Goal: Task Accomplishment & Management: Use online tool/utility

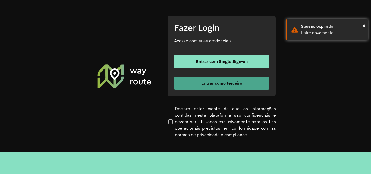
click at [235, 85] on span "Entrar como terceiro" at bounding box center [221, 83] width 41 height 4
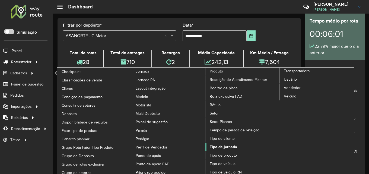
click at [227, 145] on span "Tipo de jornada" at bounding box center [223, 147] width 27 height 6
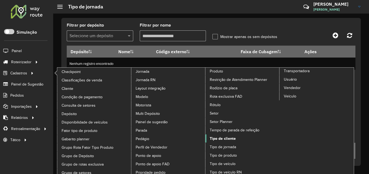
click at [230, 140] on span "Tipo de cliente" at bounding box center [223, 139] width 26 height 6
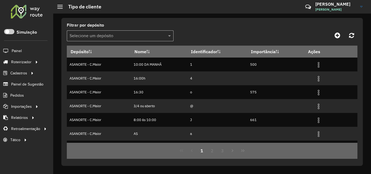
click at [112, 37] on input "text" at bounding box center [114, 36] width 90 height 7
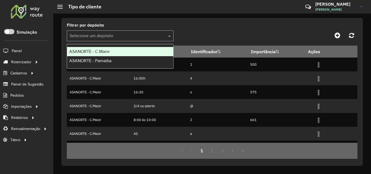
click at [110, 49] on div "ASANORTE - C.Maior" at bounding box center [120, 51] width 106 height 9
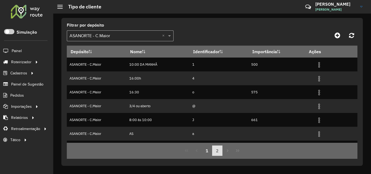
click at [219, 150] on button "2" at bounding box center [217, 150] width 10 height 10
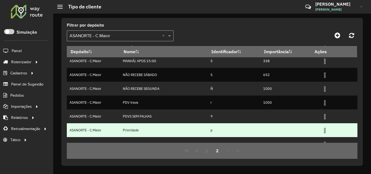
scroll to position [54, 0]
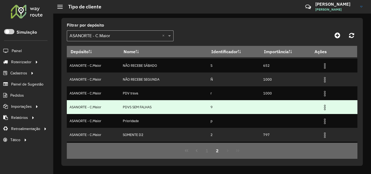
click at [325, 108] on img at bounding box center [324, 107] width 7 height 7
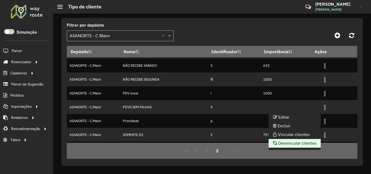
click at [297, 143] on li "Desvincular clientes" at bounding box center [294, 143] width 52 height 9
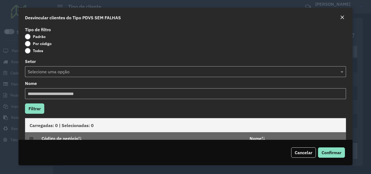
click at [33, 45] on label "Por código" at bounding box center [38, 43] width 27 height 5
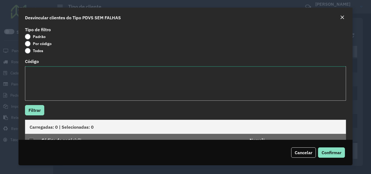
click at [69, 90] on textarea "Código" at bounding box center [185, 83] width 321 height 34
paste textarea "*** *** *** *** *** *** *** *** **** **** **** **** **** **** **** **** **** **…"
type textarea "*** *** *** *** *** *** *** *** **** **** **** **** **** **** **** **** **** **…"
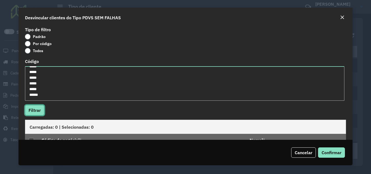
click at [40, 108] on button "Filtrar" at bounding box center [34, 110] width 19 height 10
click at [34, 138] on div at bounding box center [31, 140] width 5 height 5
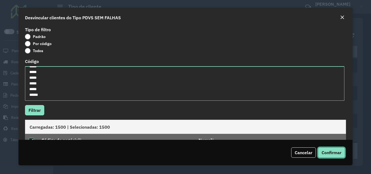
click at [331, 157] on button "Confirmar" at bounding box center [331, 152] width 27 height 10
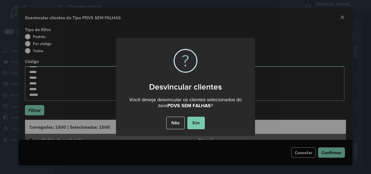
click at [198, 122] on button "Sim" at bounding box center [195, 123] width 17 height 12
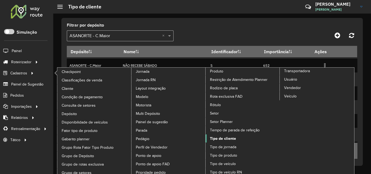
click at [226, 140] on span "Tipo de cliente" at bounding box center [223, 139] width 26 height 6
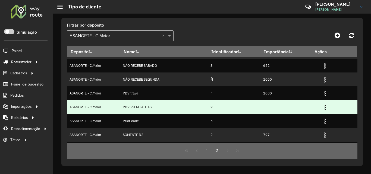
click at [324, 106] on img at bounding box center [324, 107] width 7 height 7
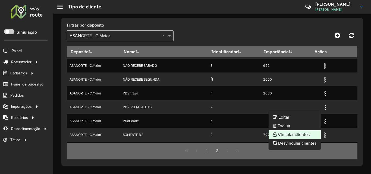
click at [300, 131] on li "Vincular clientes" at bounding box center [294, 134] width 52 height 9
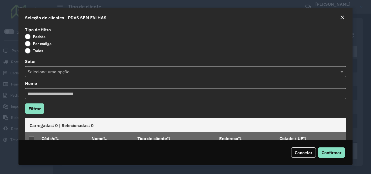
click at [29, 44] on label "Por código" at bounding box center [38, 43] width 27 height 5
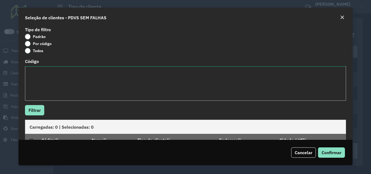
click at [59, 93] on textarea "Código" at bounding box center [185, 83] width 321 height 34
paste textarea "*** *** *** *** *** *** *** **** **** **** **** **** **** **** **** **** **** *…"
type textarea "*** *** *** *** *** *** *** **** **** **** **** **** **** **** **** **** **** *…"
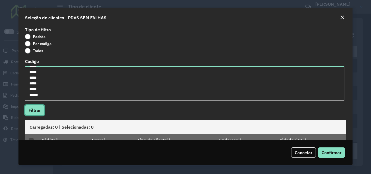
click at [33, 111] on button "Filtrar" at bounding box center [34, 110] width 19 height 10
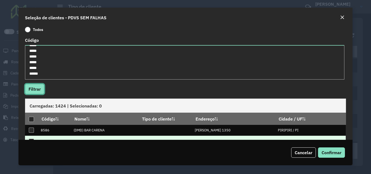
scroll to position [27, 0]
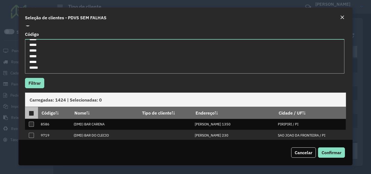
click at [30, 113] on div at bounding box center [31, 113] width 5 height 5
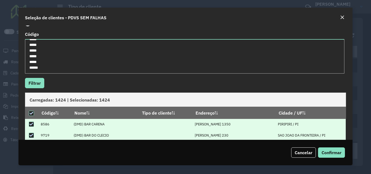
click at [336, 158] on div "Cancelar Confirmar" at bounding box center [185, 153] width 334 height 26
click at [337, 154] on span "Confirmar" at bounding box center [331, 152] width 20 height 5
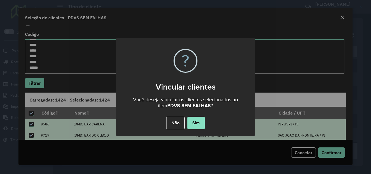
click at [193, 113] on div "× ? Vincular clientes Você deseja vincular os clientes selecionados ao item PDV…" at bounding box center [185, 87] width 139 height 98
click at [198, 122] on button "Sim" at bounding box center [195, 123] width 17 height 12
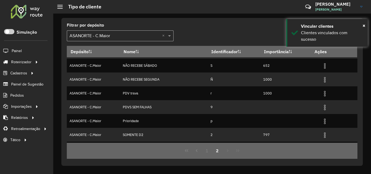
click at [21, 13] on div at bounding box center [26, 11] width 33 height 14
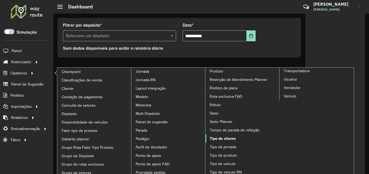
click at [226, 141] on span "Tipo de cliente" at bounding box center [223, 139] width 26 height 6
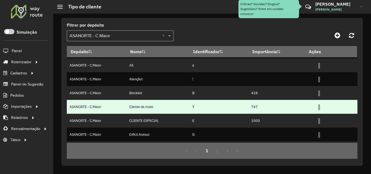
scroll to position [81, 0]
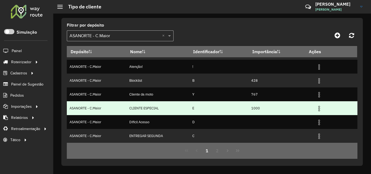
click at [316, 110] on img at bounding box center [319, 108] width 7 height 7
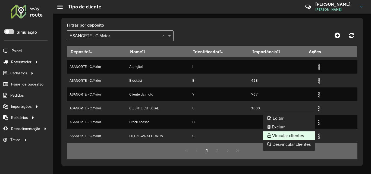
click at [286, 137] on li "Vincular clientes" at bounding box center [289, 135] width 52 height 9
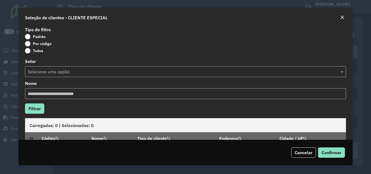
click at [31, 44] on label "Por código" at bounding box center [38, 43] width 27 height 5
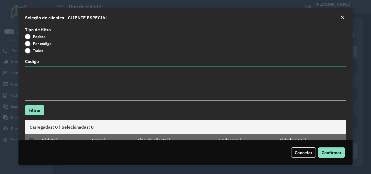
click at [94, 88] on textarea "Código" at bounding box center [185, 83] width 321 height 34
type textarea "***** ***** ***** *****"
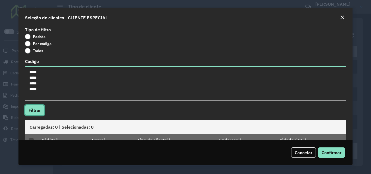
click at [43, 108] on button "Filtrar" at bounding box center [34, 110] width 19 height 10
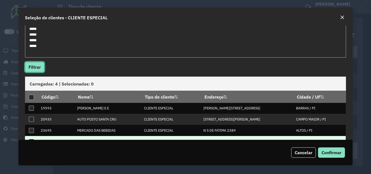
scroll to position [57, 0]
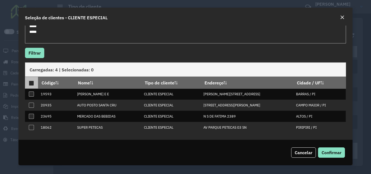
click at [33, 83] on div at bounding box center [31, 83] width 5 height 5
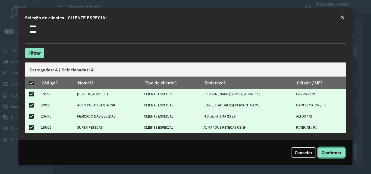
click at [330, 155] on span "Confirmar" at bounding box center [331, 152] width 20 height 5
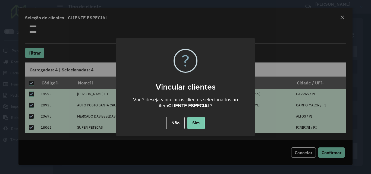
click at [204, 125] on button "Sim" at bounding box center [195, 123] width 17 height 12
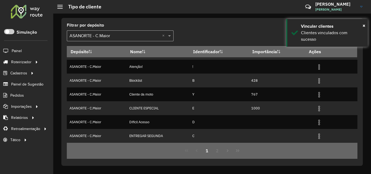
click at [17, 8] on div at bounding box center [26, 11] width 33 height 14
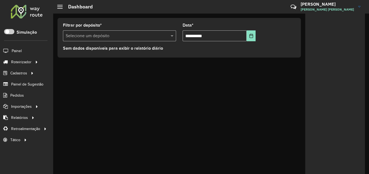
click at [99, 35] on input "text" at bounding box center [114, 36] width 97 height 7
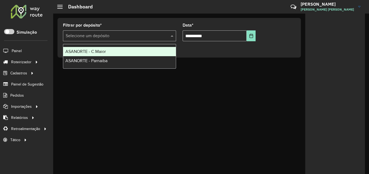
click at [97, 54] on div "ASANORTE - C.Maior" at bounding box center [119, 51] width 113 height 9
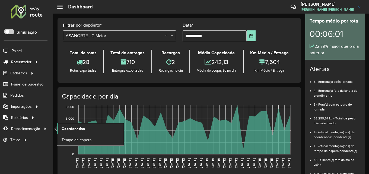
click at [77, 129] on span "Coordenadas" at bounding box center [73, 129] width 23 height 6
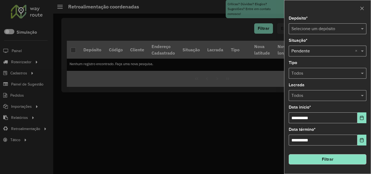
click at [333, 28] on input "text" at bounding box center [321, 29] width 61 height 7
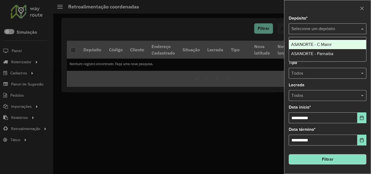
click at [336, 42] on div "ASANORTE - C.Maior" at bounding box center [327, 44] width 77 height 9
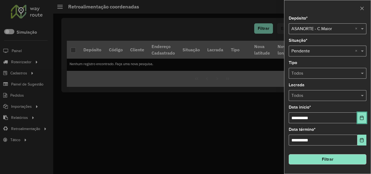
click at [363, 120] on button "Choose Date" at bounding box center [361, 117] width 9 height 11
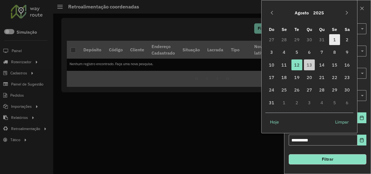
click at [333, 40] on span "1" at bounding box center [334, 39] width 11 height 11
type input "**********"
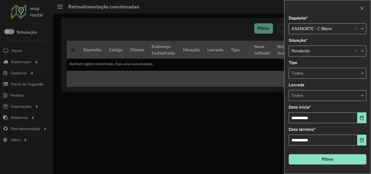
click at [347, 157] on button "Filtrar" at bounding box center [328, 159] width 78 height 10
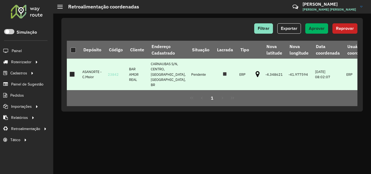
click at [73, 72] on div at bounding box center [71, 74] width 5 height 5
click at [320, 30] on span "Aprovar" at bounding box center [317, 28] width 16 height 5
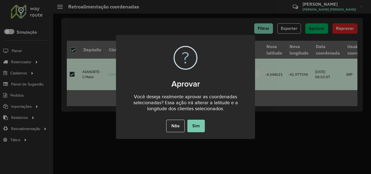
click at [203, 125] on button "Sim" at bounding box center [195, 126] width 17 height 12
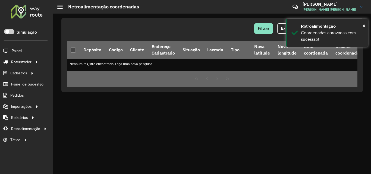
click at [22, 11] on div at bounding box center [26, 11] width 33 height 14
